Goal: Find specific page/section: Find specific page/section

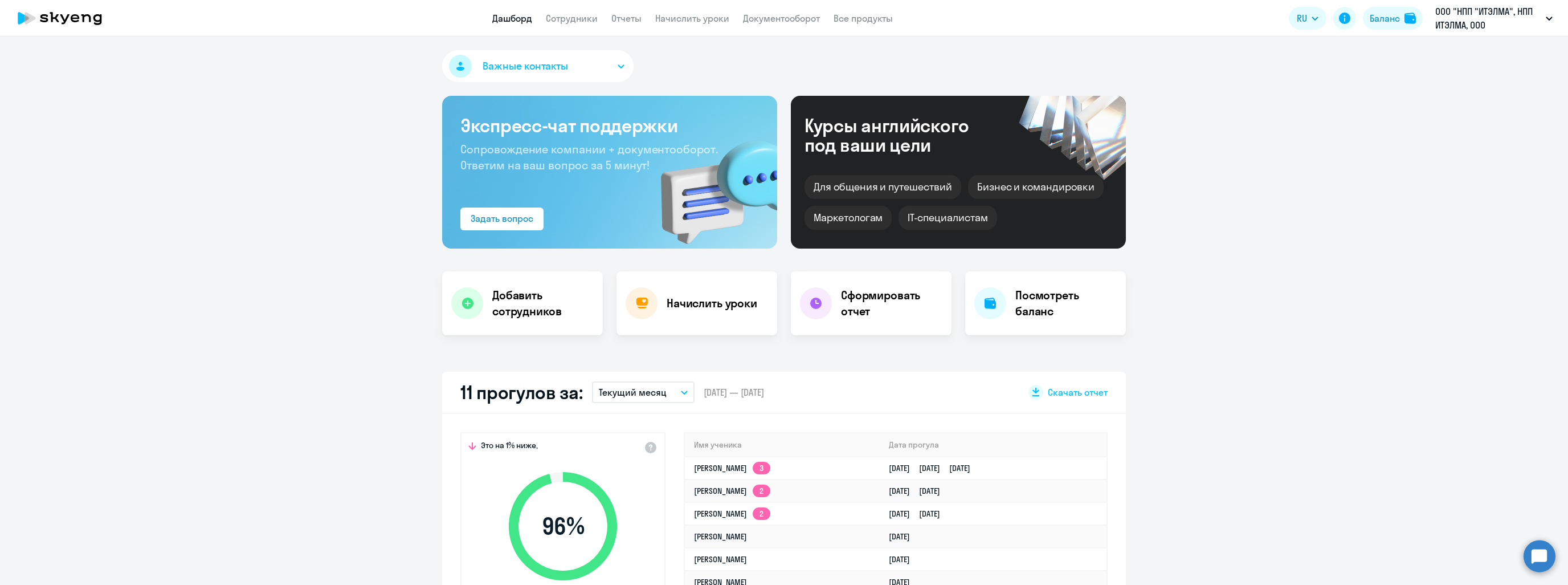
select select "30"
click at [586, 24] on app-menu-item-link "Сотрудники" at bounding box center [572, 18] width 52 height 14
click at [581, 16] on link "Сотрудники" at bounding box center [572, 18] width 52 height 11
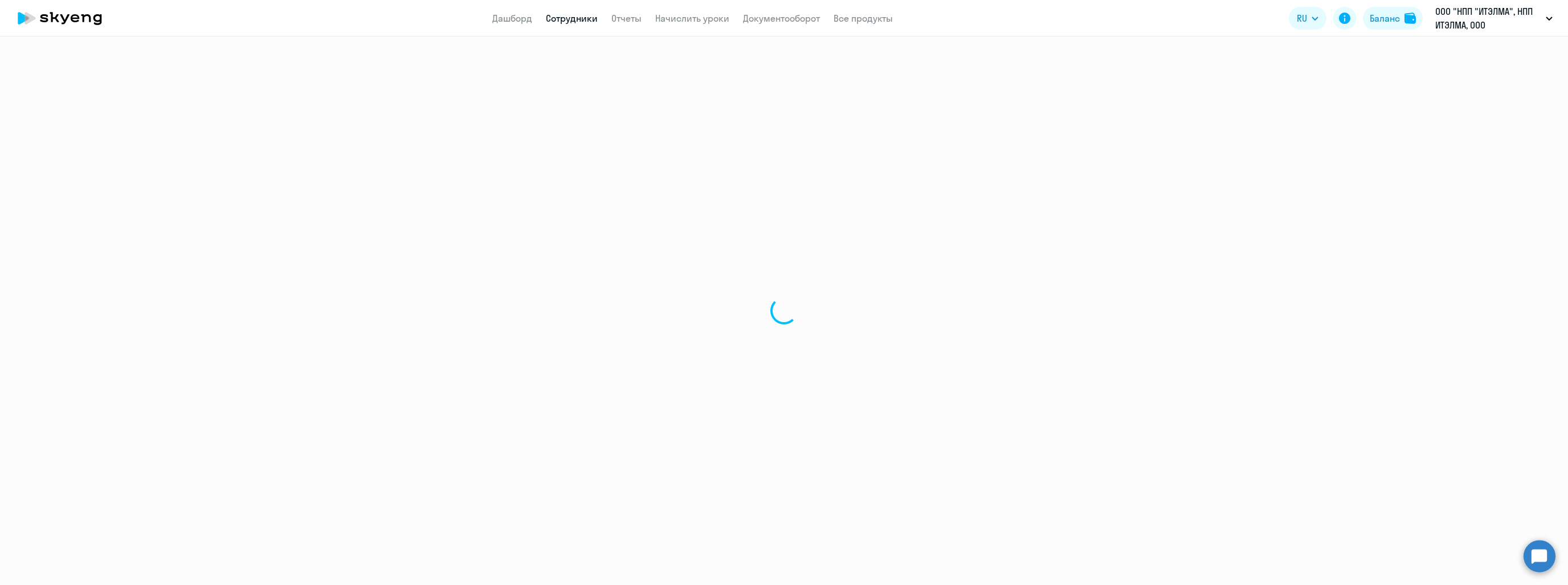
select select "30"
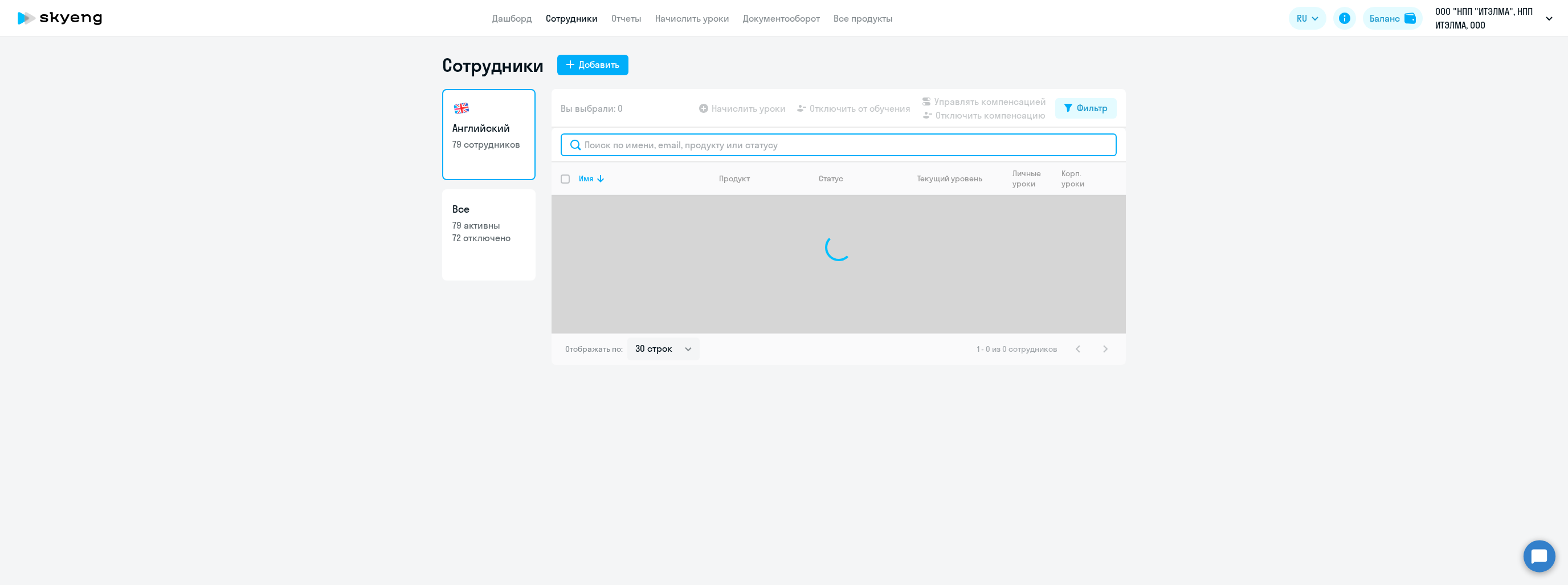
click at [675, 147] on input "text" at bounding box center [838, 145] width 556 height 23
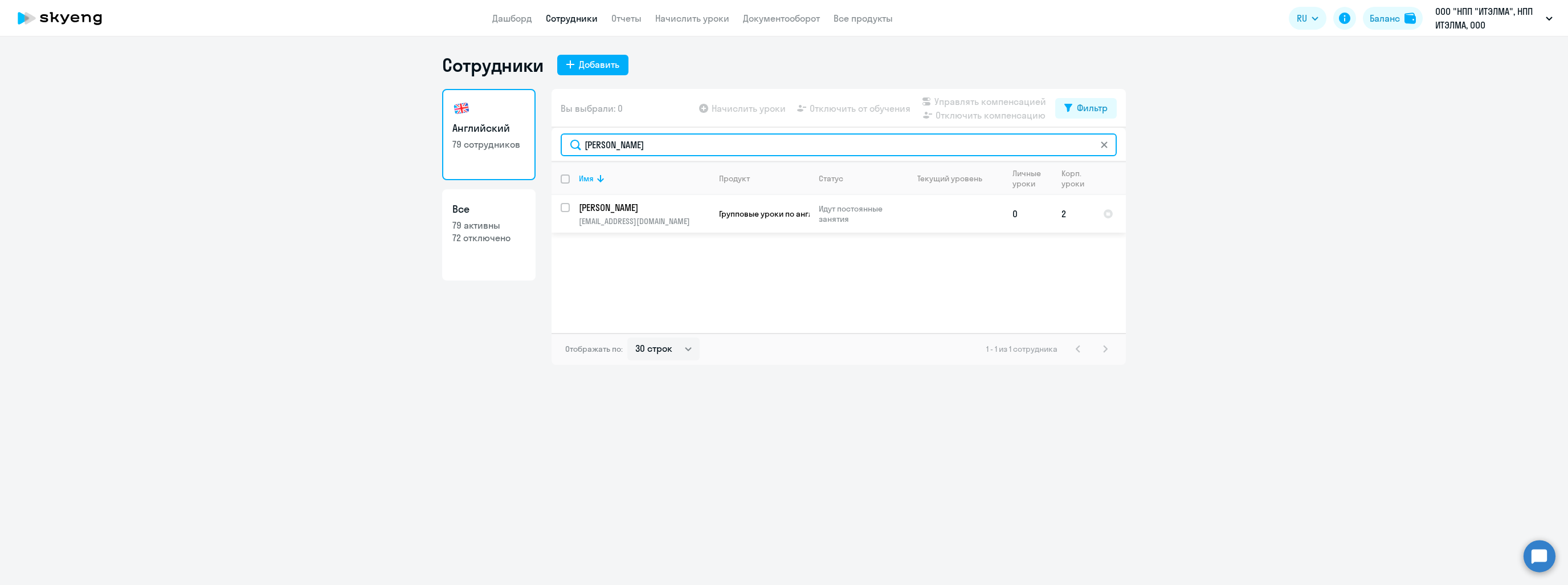
type input "[PERSON_NAME]"
click at [640, 211] on p "[PERSON_NAME]" at bounding box center [643, 207] width 129 height 13
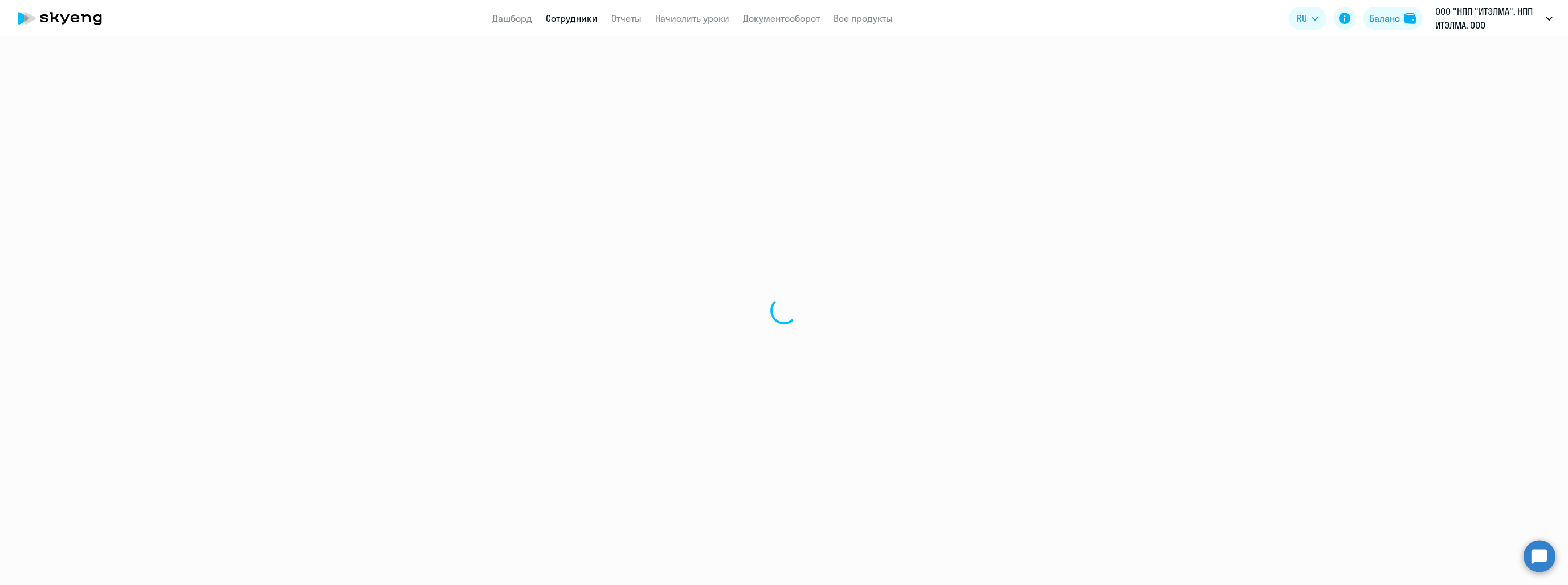
select select "english"
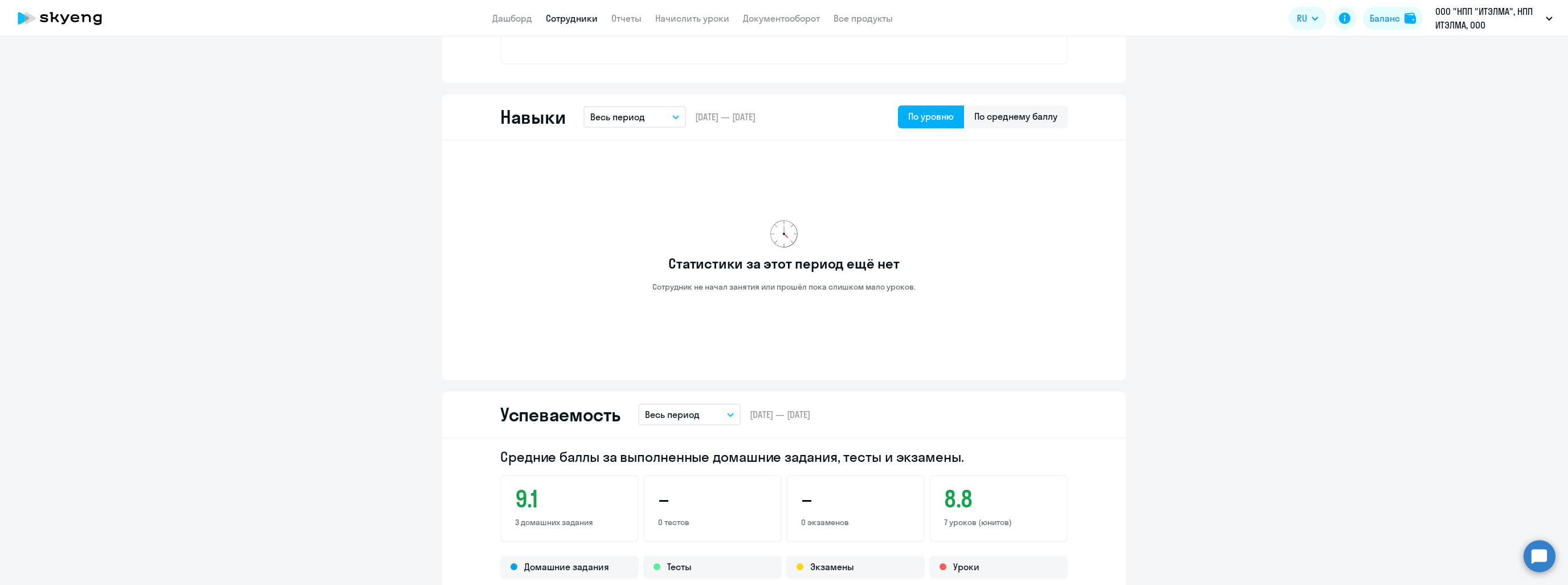
scroll to position [456, 0]
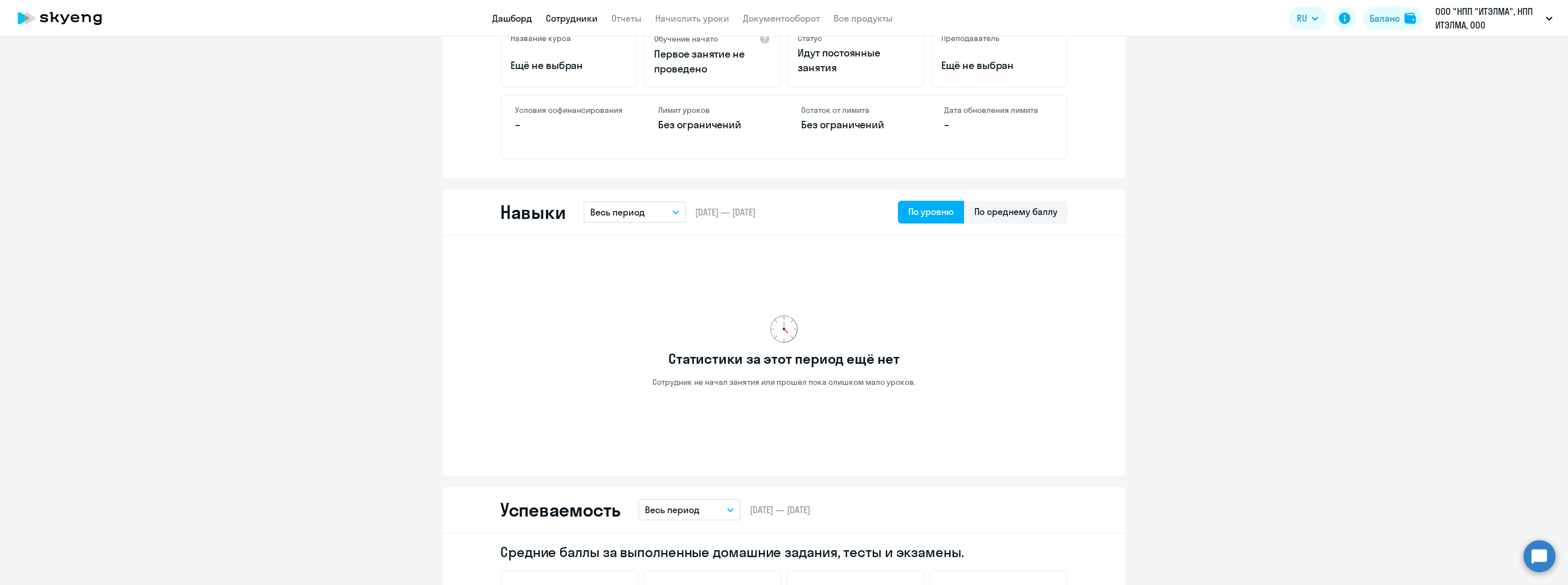
click at [512, 19] on link "Дашборд" at bounding box center [512, 18] width 40 height 11
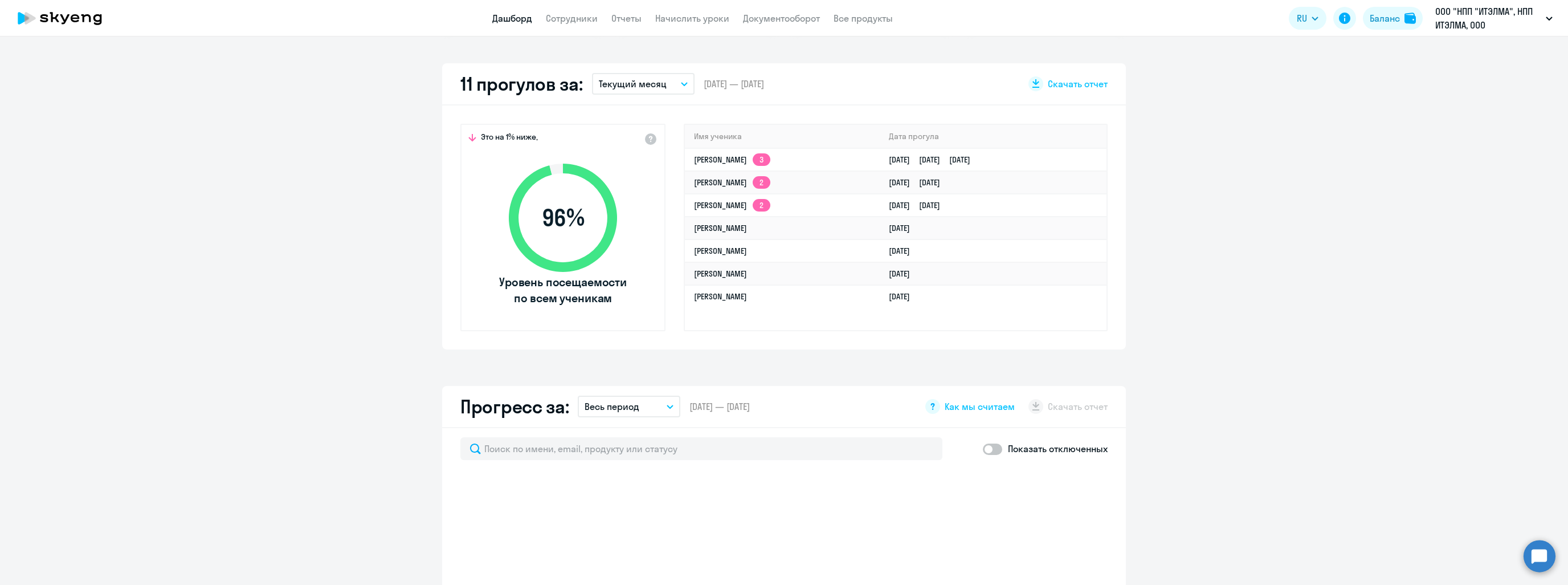
scroll to position [308, 0]
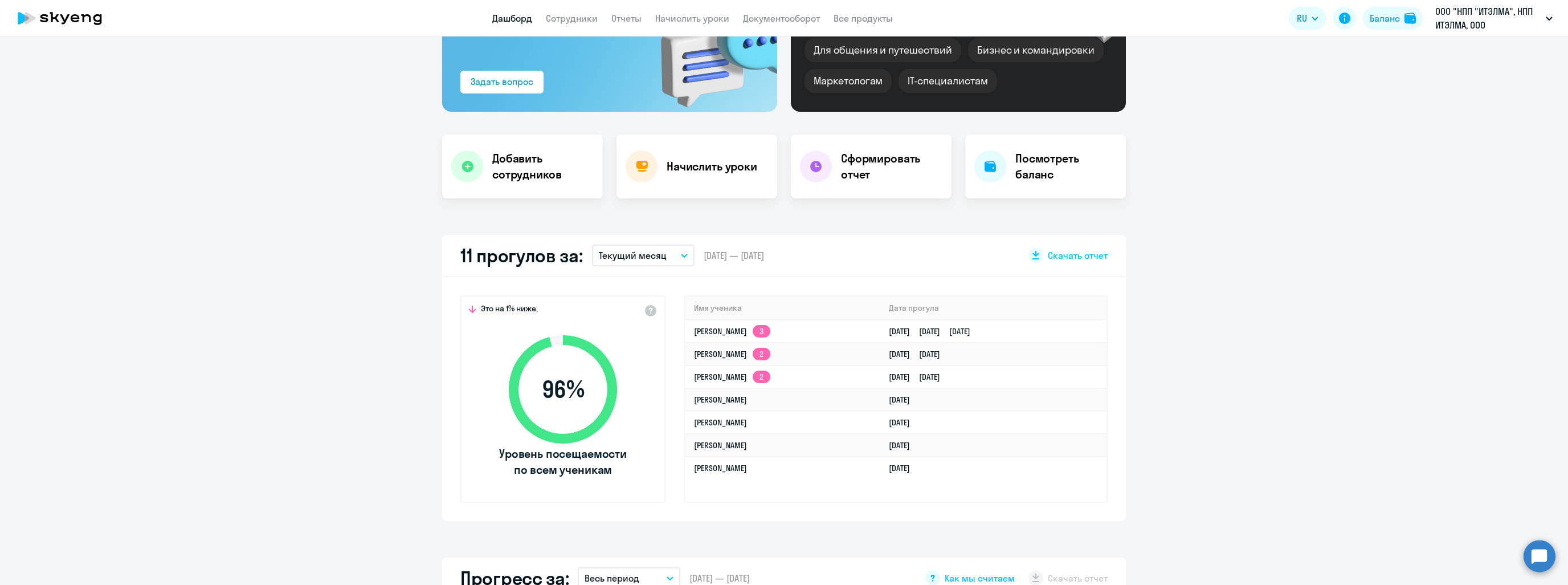
click at [663, 250] on button "Текущий месяц" at bounding box center [644, 255] width 103 height 22
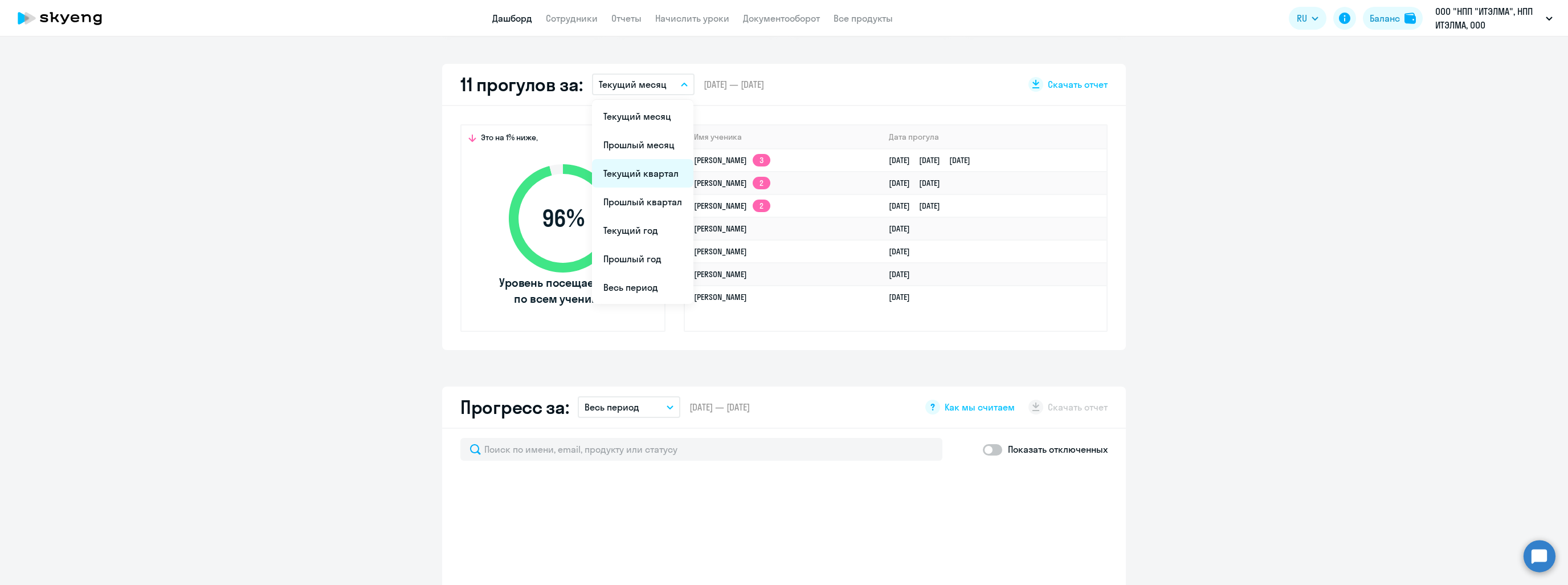
click at [629, 178] on li "Текущий квартал" at bounding box center [643, 173] width 101 height 29
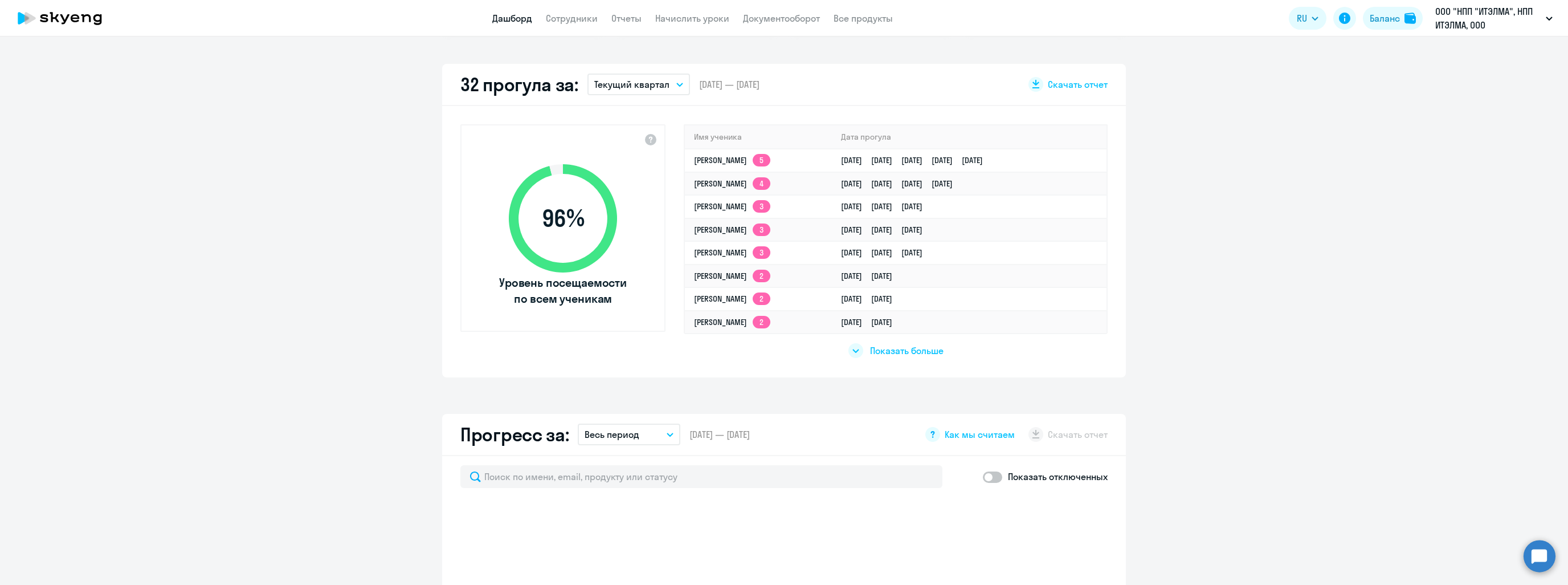
click at [879, 350] on span "Показать больше" at bounding box center [907, 351] width 74 height 13
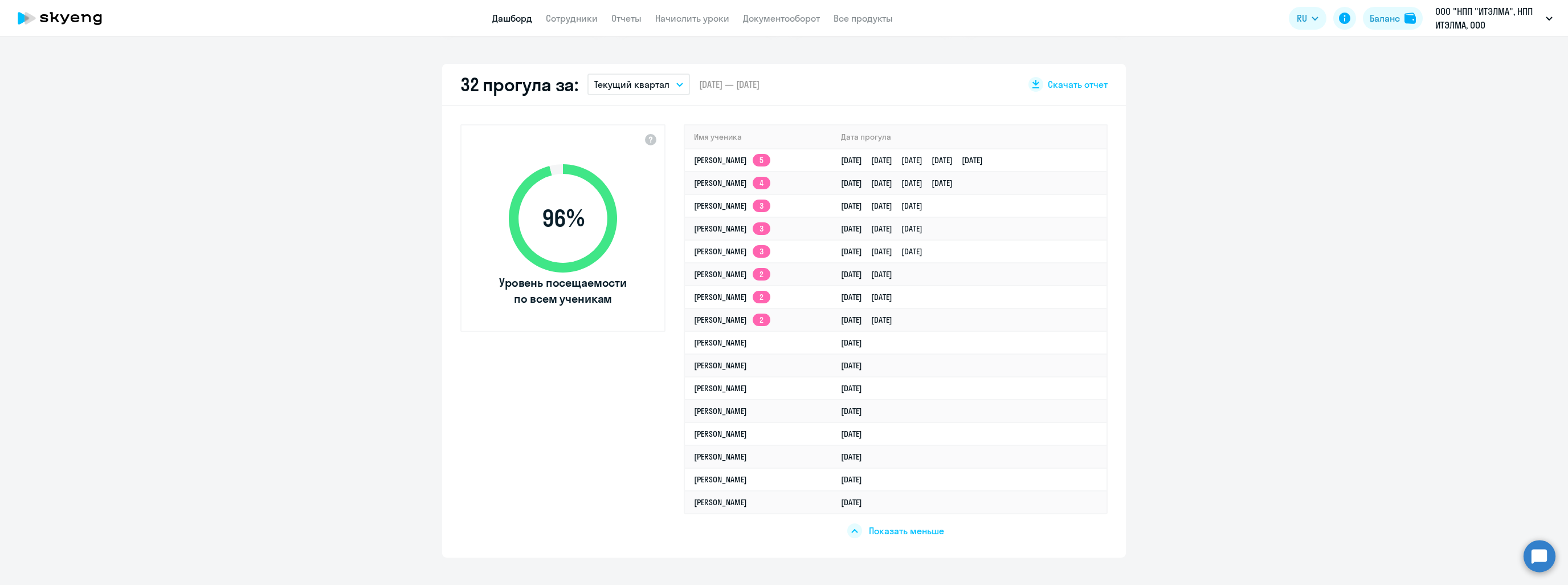
scroll to position [251, 0]
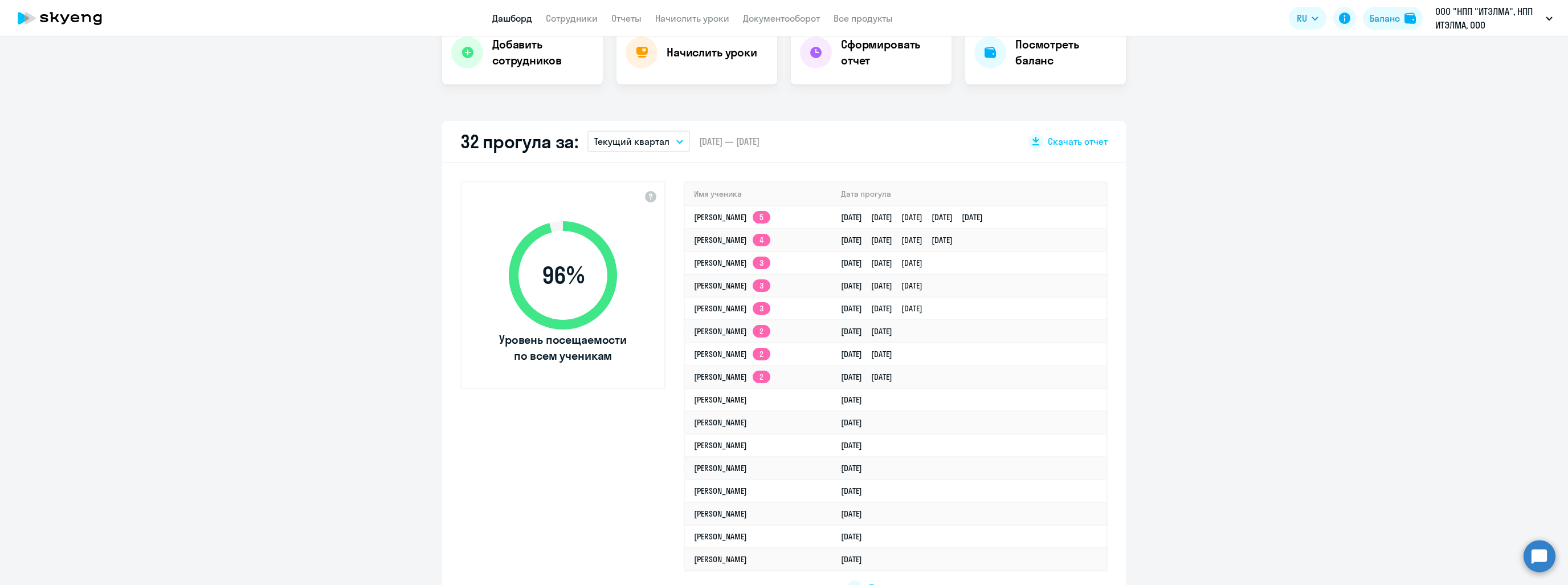
select select "30"
